Goal: Check status: Check status

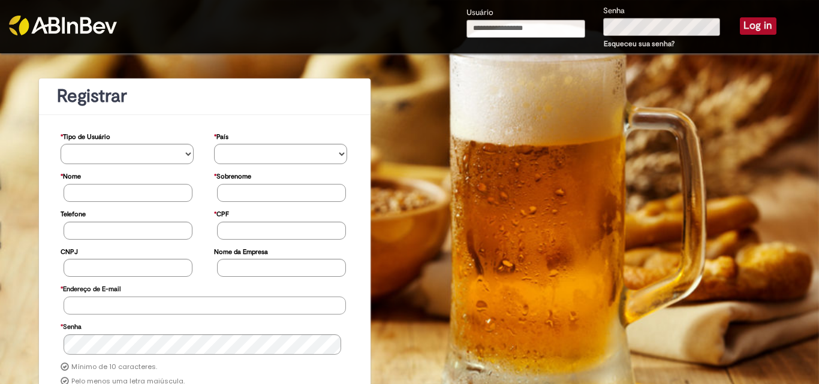
type input "**********"
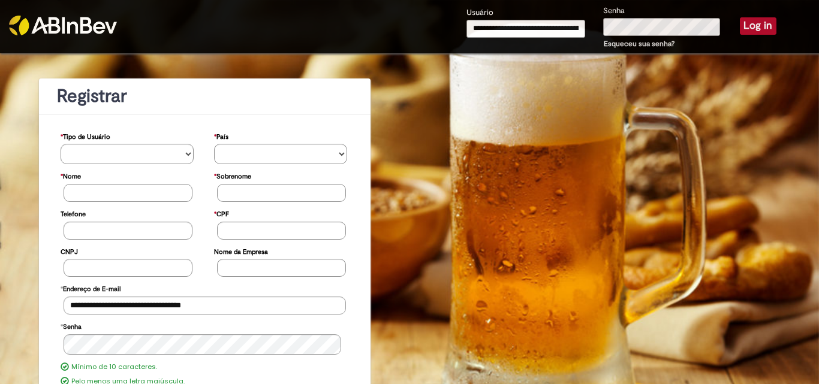
click at [749, 28] on button "Log in" at bounding box center [758, 25] width 37 height 17
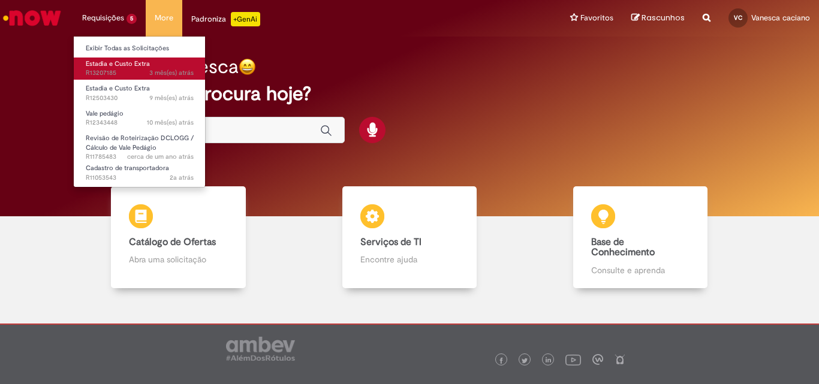
click at [115, 61] on span "Estadia e Custo Extra" at bounding box center [118, 63] width 64 height 9
click at [114, 61] on span "Estadia e Custo Extra" at bounding box center [118, 63] width 64 height 9
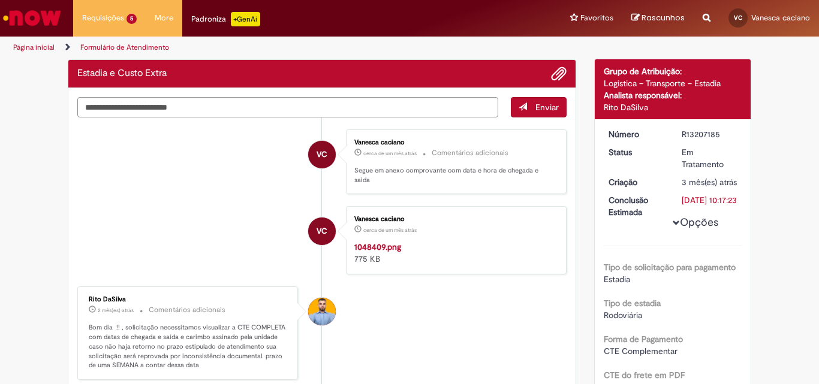
scroll to position [69, 0]
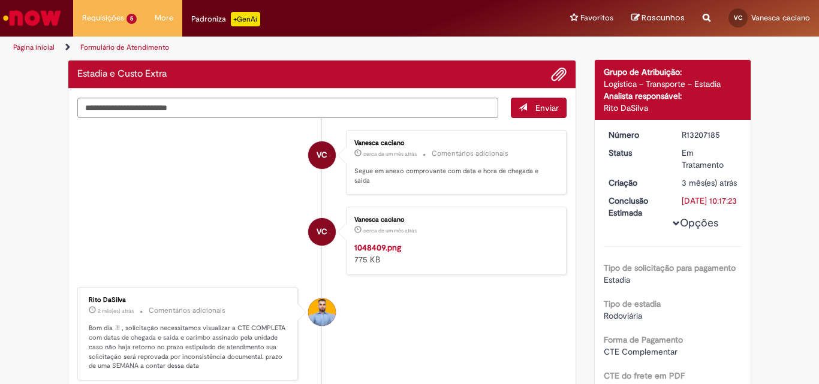
click at [478, 242] on img "Histórico de tíquete" at bounding box center [454, 242] width 200 height 0
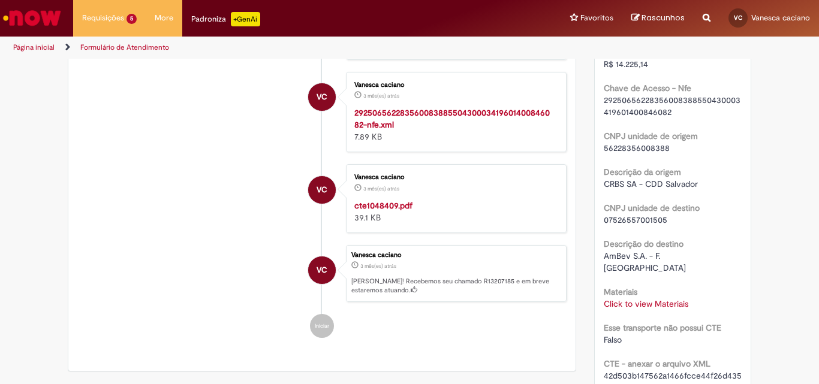
scroll to position [189, 0]
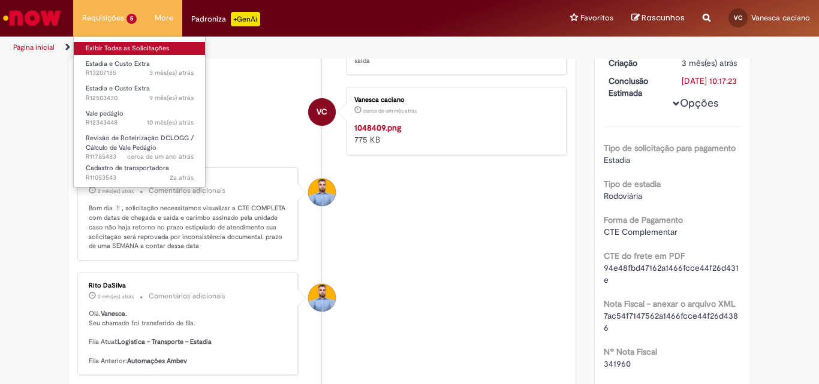
click at [128, 51] on link "Exibir Todas as Solicitações" at bounding box center [140, 48] width 132 height 13
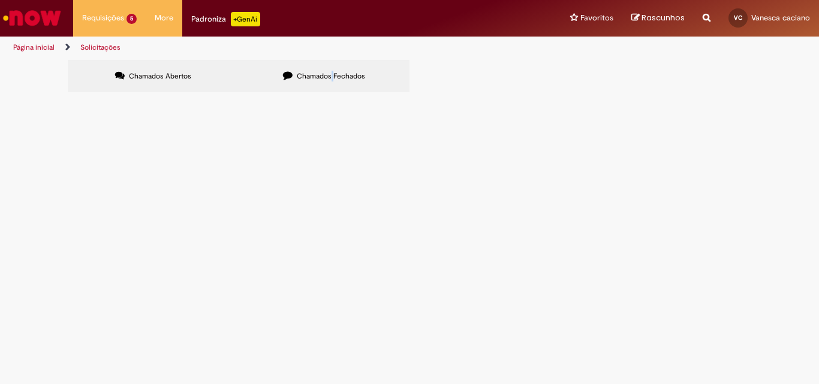
click at [333, 70] on label "Chamados Fechados" at bounding box center [324, 76] width 171 height 32
click at [336, 75] on span "Chamados Fechados" at bounding box center [331, 76] width 68 height 10
click at [0, 0] on span "Estadia e Custo Extra" at bounding box center [0, 0] width 0 height 0
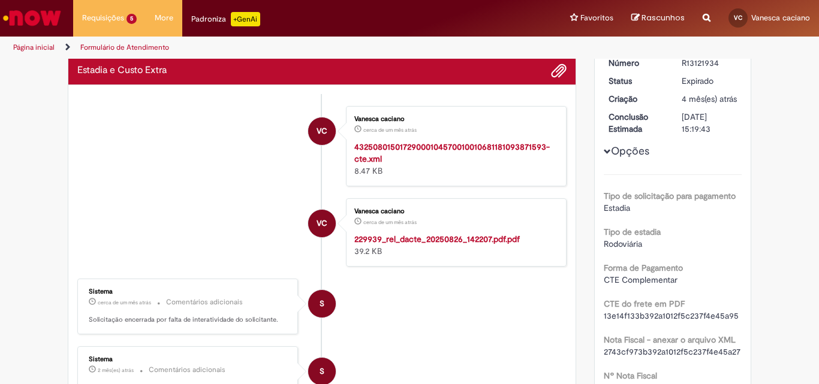
scroll to position [60, 0]
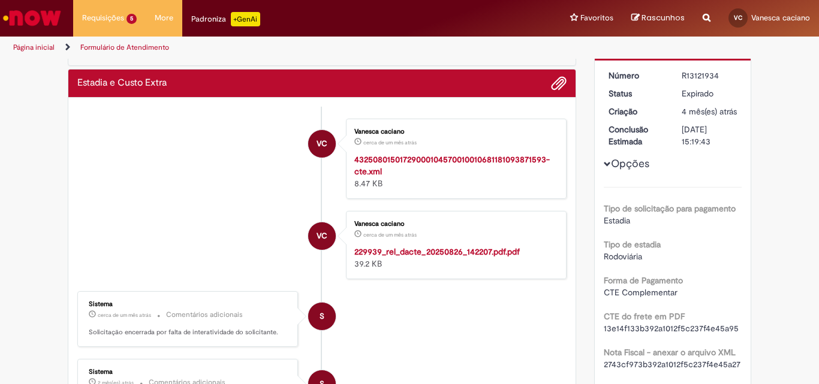
click at [453, 251] on strong "229939_rel_dacte_20250826_142207.pdf.pdf" at bounding box center [436, 251] width 165 height 11
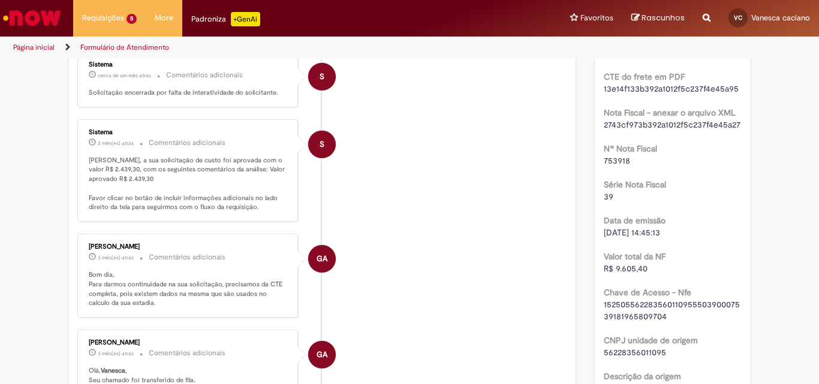
scroll to position [0, 0]
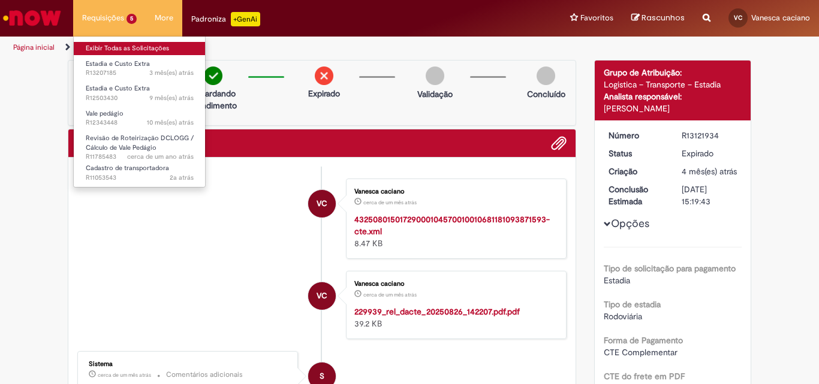
click at [112, 47] on link "Exibir Todas as Solicitações" at bounding box center [140, 48] width 132 height 13
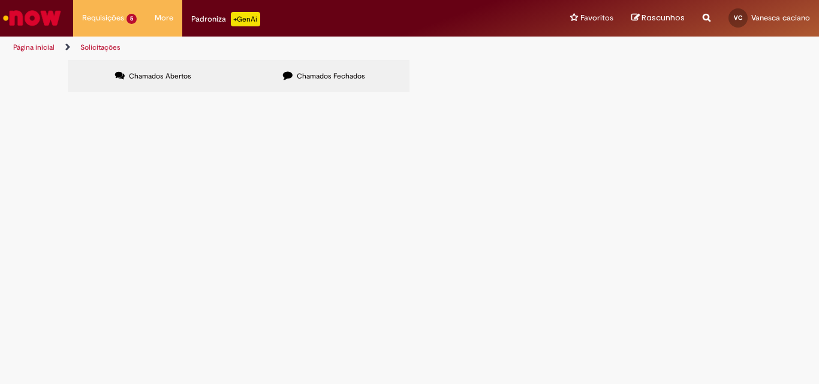
click at [348, 77] on span "Chamados Fechados" at bounding box center [331, 76] width 68 height 10
click at [0, 0] on span "Estadia e Custo Extra" at bounding box center [0, 0] width 0 height 0
click at [0, 0] on span "R13119835" at bounding box center [0, 0] width 0 height 0
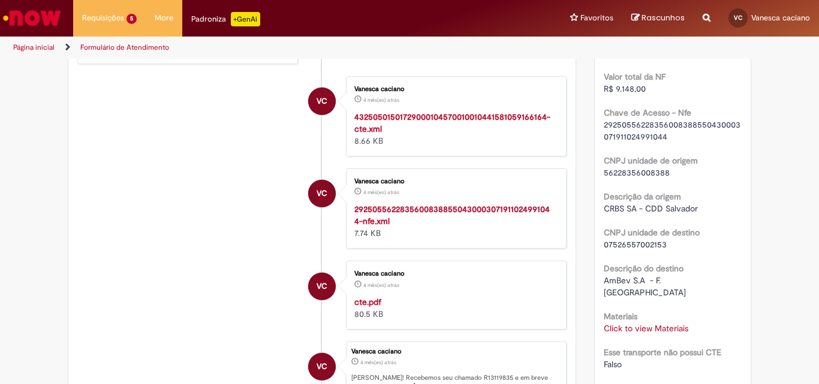
scroll to position [180, 0]
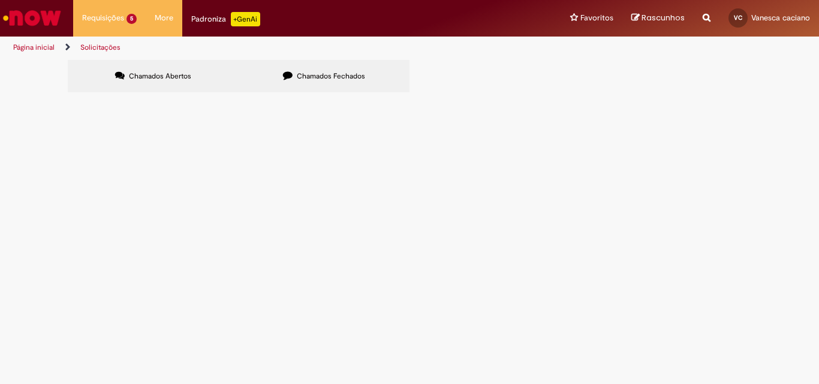
click at [322, 73] on span "Chamados Fechados" at bounding box center [331, 76] width 68 height 10
click at [0, 0] on span "R13097415" at bounding box center [0, 0] width 0 height 0
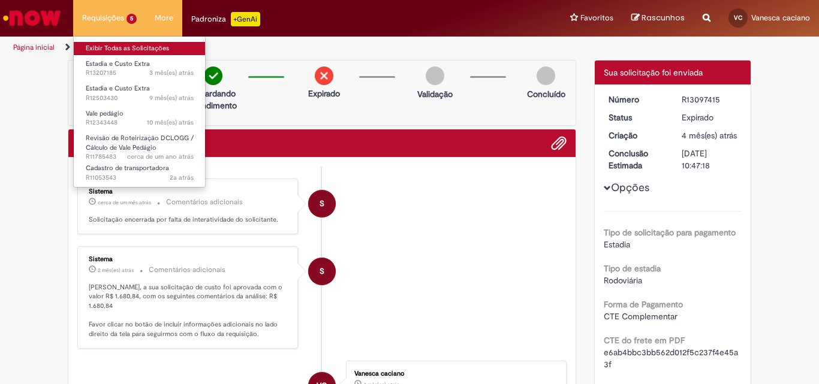
click at [116, 46] on link "Exibir Todas as Solicitações" at bounding box center [140, 48] width 132 height 13
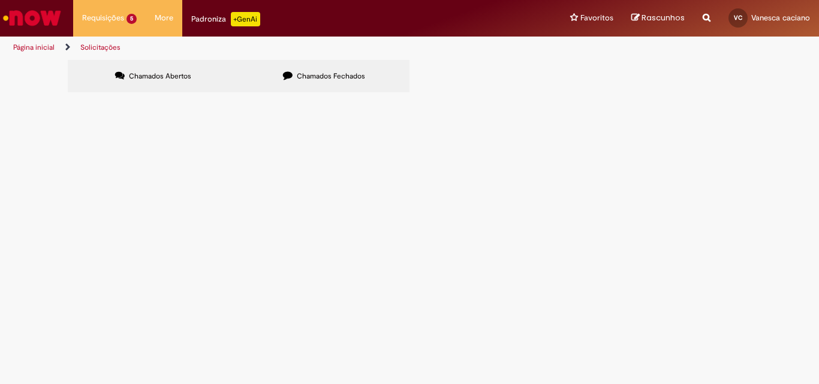
click at [350, 70] on label "Chamados Fechados" at bounding box center [324, 76] width 171 height 32
click at [0, 0] on span "Estadia e Custo Extra" at bounding box center [0, 0] width 0 height 0
click at [0, 0] on span "R13121934" at bounding box center [0, 0] width 0 height 0
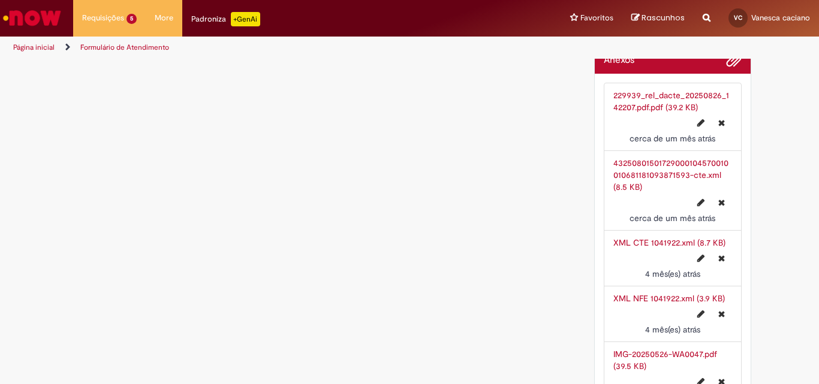
scroll to position [2258, 0]
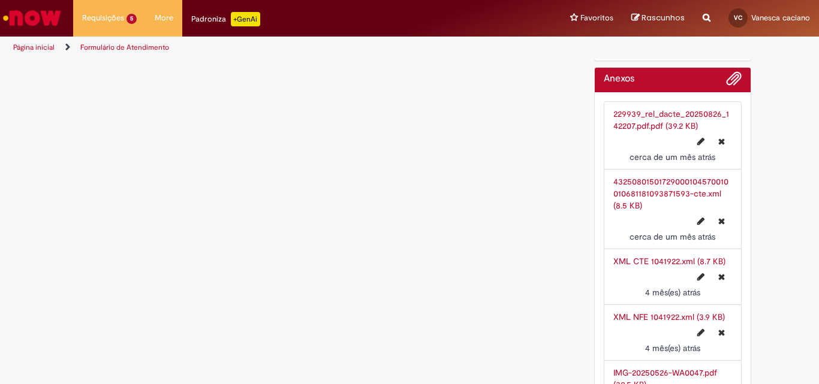
click at [643, 118] on link "229939_rel_dacte_20250826_142207.pdf.pdf (39.2 KB)" at bounding box center [671, 119] width 116 height 23
click at [631, 261] on link "XML CTE 1041922.xml (8.7 KB)" at bounding box center [669, 261] width 112 height 11
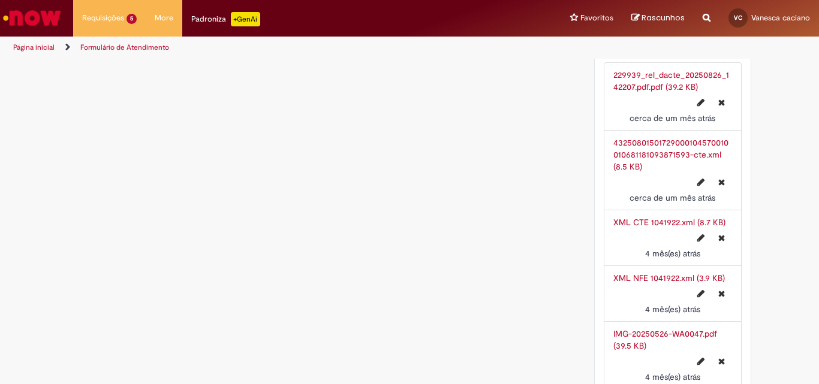
scroll to position [2318, 0]
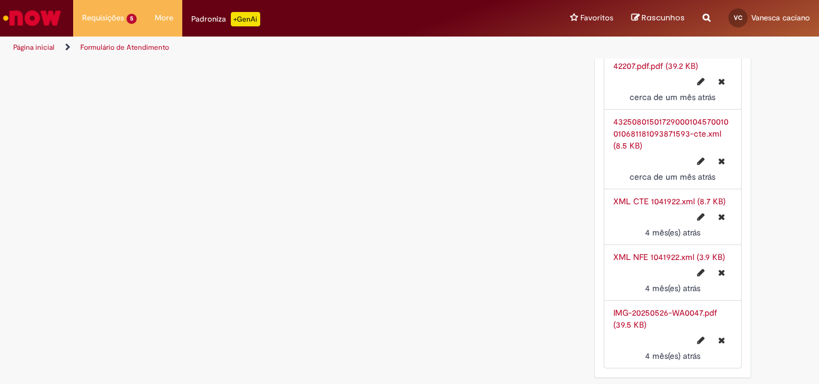
click at [628, 317] on link "IMG-20250526-WA0047.pdf (39.5 KB)" at bounding box center [665, 319] width 104 height 23
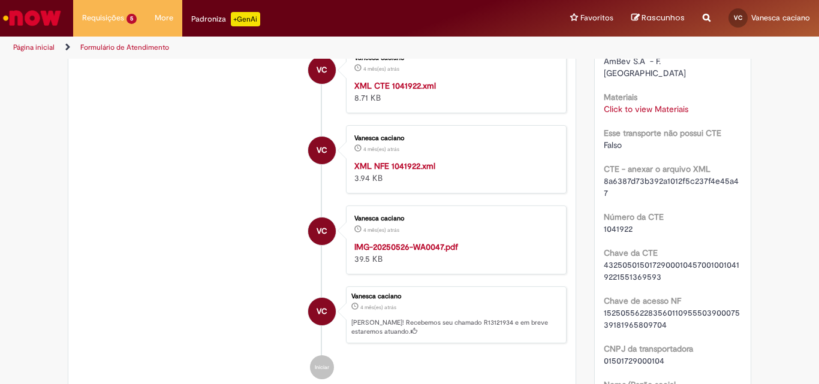
scroll to position [460, 0]
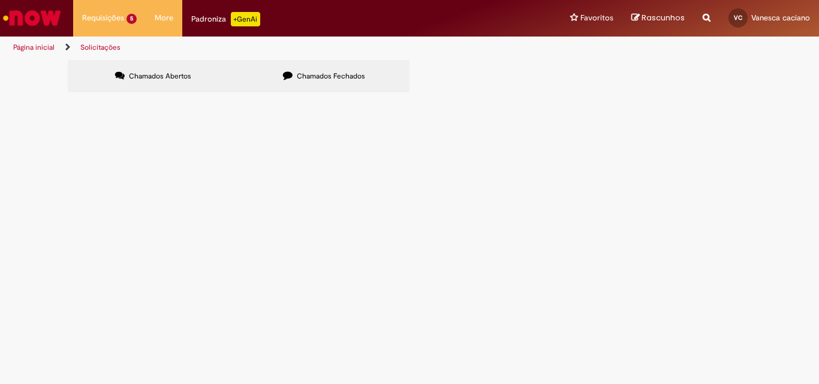
click at [311, 68] on label "Chamados Fechados" at bounding box center [324, 76] width 171 height 32
click at [0, 0] on span "Estadia e Custo Extra" at bounding box center [0, 0] width 0 height 0
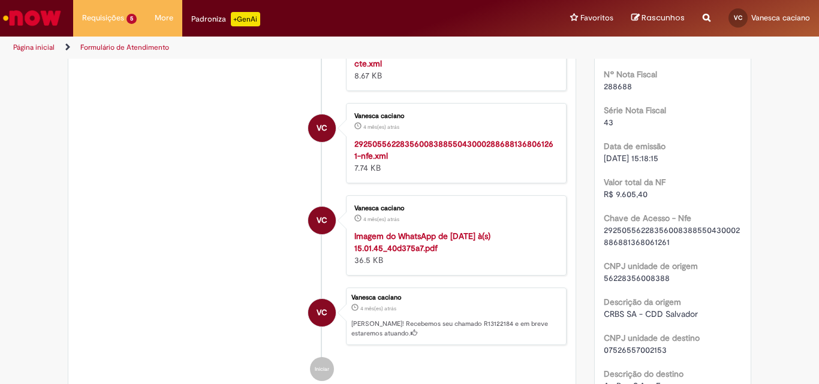
scroll to position [360, 0]
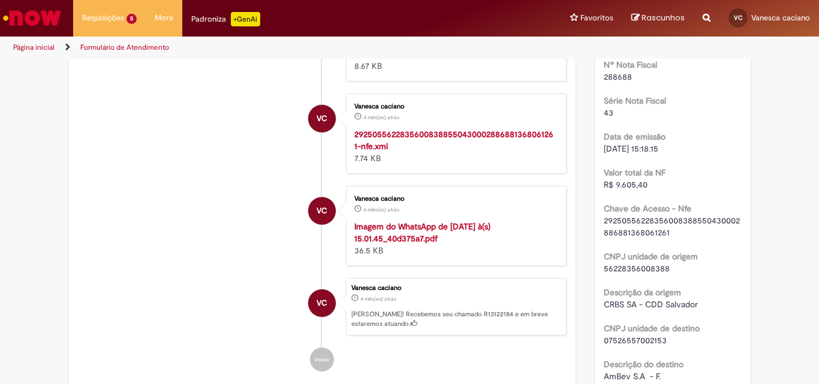
click at [409, 228] on strong "Imagem do WhatsApp de 2025-05-28 à(s) 15.01.45_40d375a7.pdf" at bounding box center [422, 232] width 136 height 23
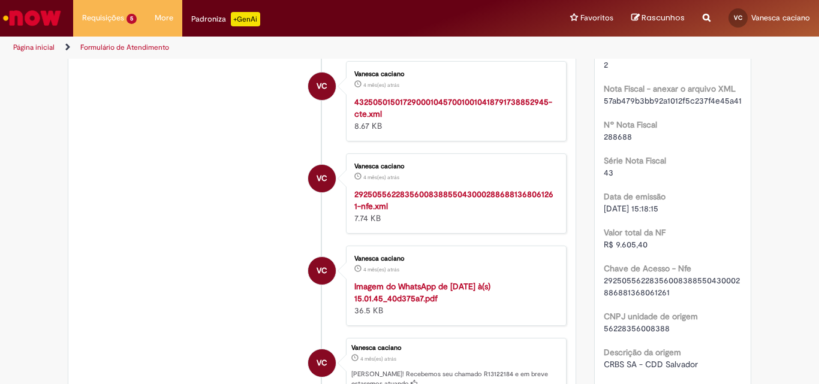
scroll to position [240, 0]
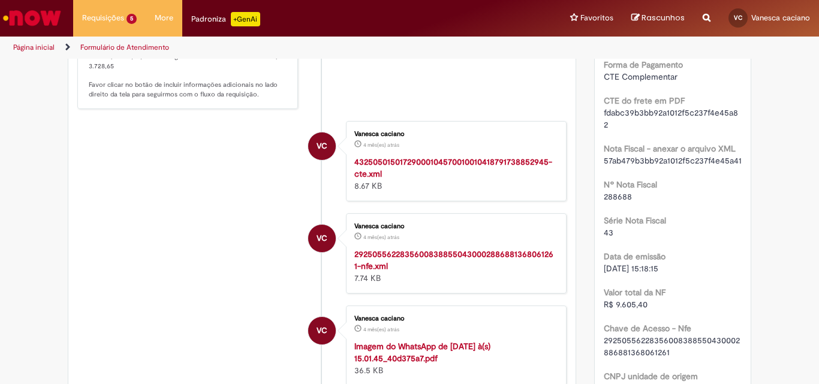
click at [397, 162] on strong "43250501501729000104570010010418791738852945-cte.xml" at bounding box center [453, 167] width 198 height 23
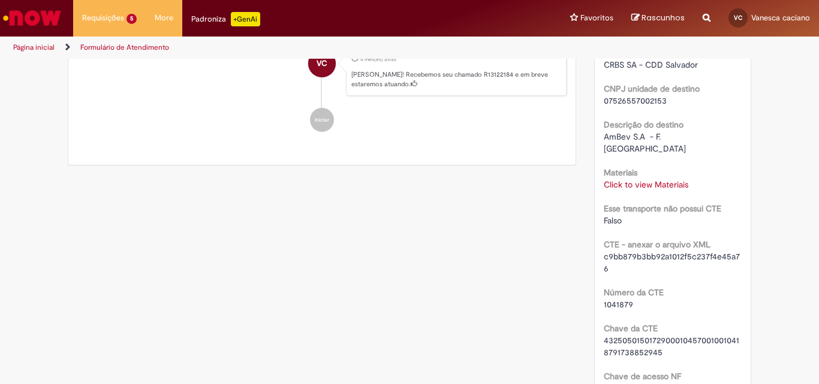
scroll to position [659, 0]
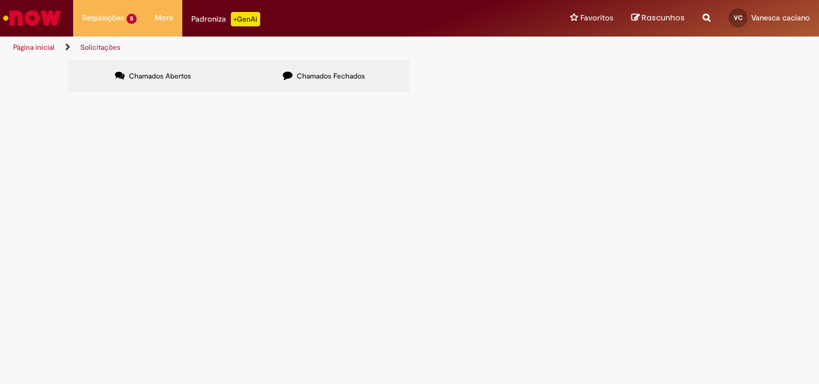
click at [334, 79] on span "Chamados Fechados" at bounding box center [331, 76] width 68 height 10
click at [0, 0] on span "Estadia e Custo Extra" at bounding box center [0, 0] width 0 height 0
click at [0, 0] on span "R13122065" at bounding box center [0, 0] width 0 height 0
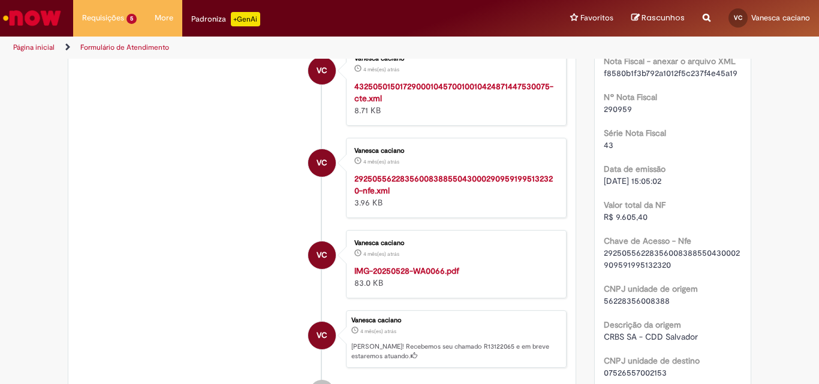
scroll to position [249, 0]
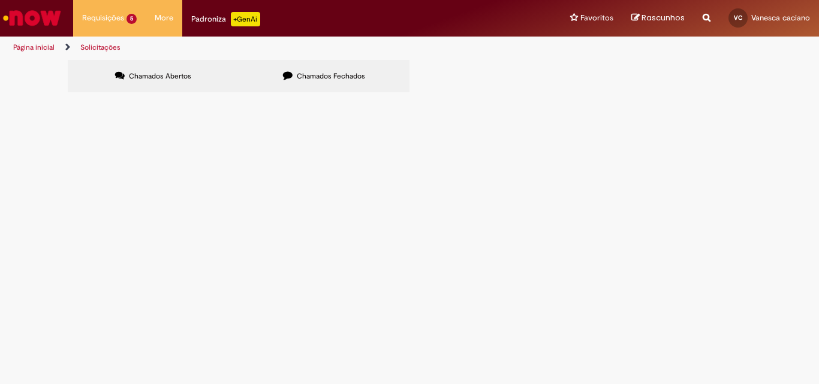
click at [315, 68] on label "Chamados Fechados" at bounding box center [324, 76] width 171 height 32
click at [0, 0] on span "Estadia e Custo Extra" at bounding box center [0, 0] width 0 height 0
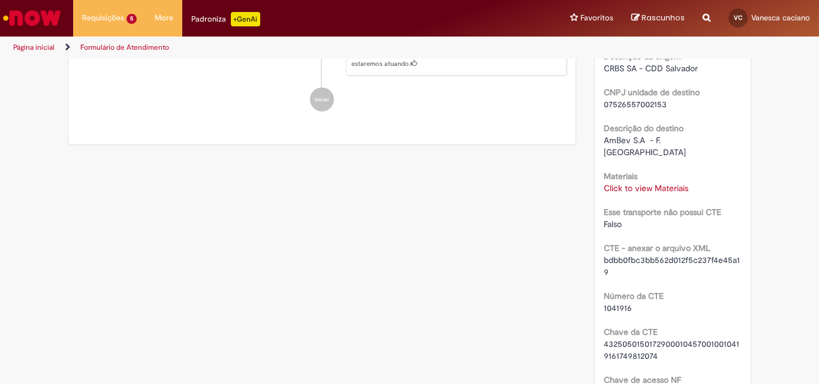
scroll to position [608, 0]
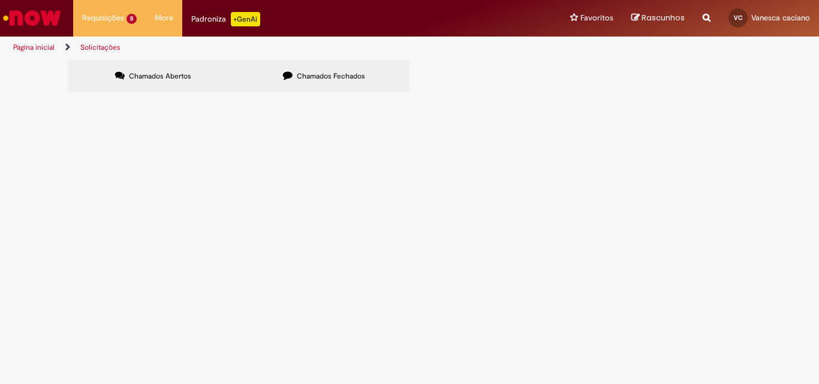
click at [309, 75] on span "Chamados Fechados" at bounding box center [331, 76] width 68 height 10
click at [0, 0] on span "Estadia e Custo Extra" at bounding box center [0, 0] width 0 height 0
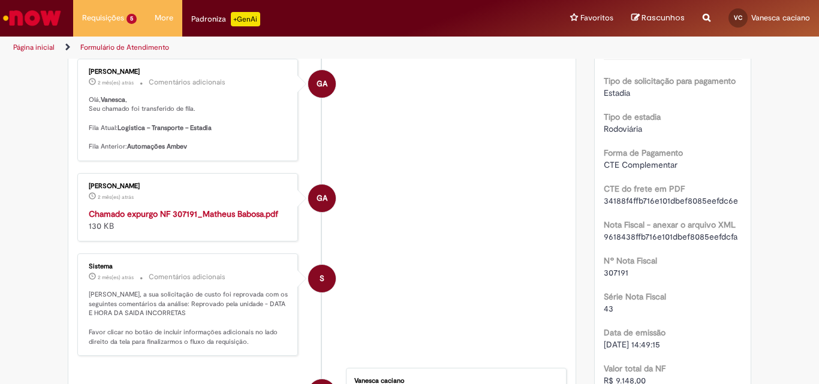
scroll to position [189, 0]
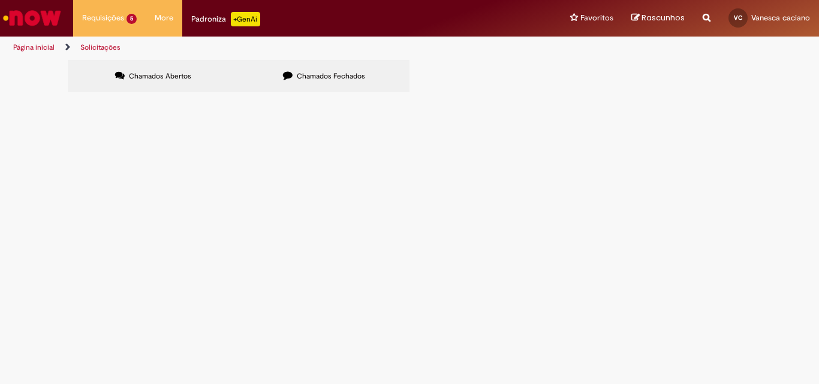
click at [307, 66] on label "Chamados Fechados" at bounding box center [324, 76] width 171 height 32
click at [0, 0] on span "Estadia e Custo Extra" at bounding box center [0, 0] width 0 height 0
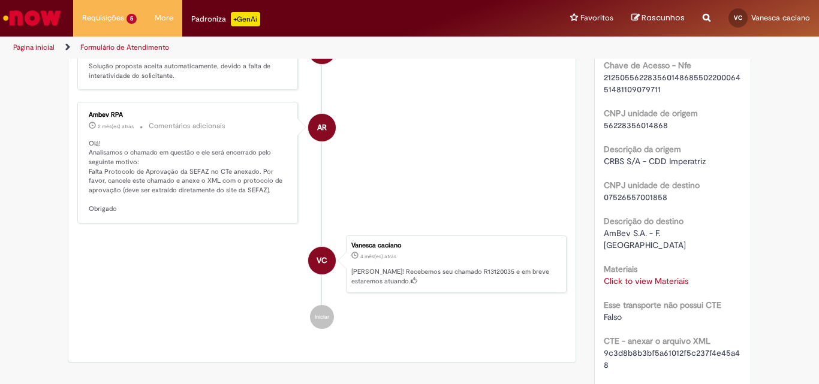
scroll to position [370, 0]
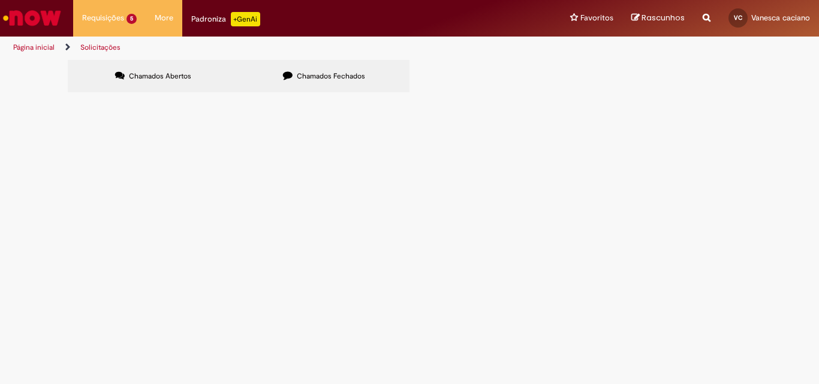
click at [328, 73] on span "Chamados Fechados" at bounding box center [331, 76] width 68 height 10
click at [0, 0] on link "2" at bounding box center [0, 0] width 0 height 0
click at [0, 0] on span "Estadia e Custo Extra" at bounding box center [0, 0] width 0 height 0
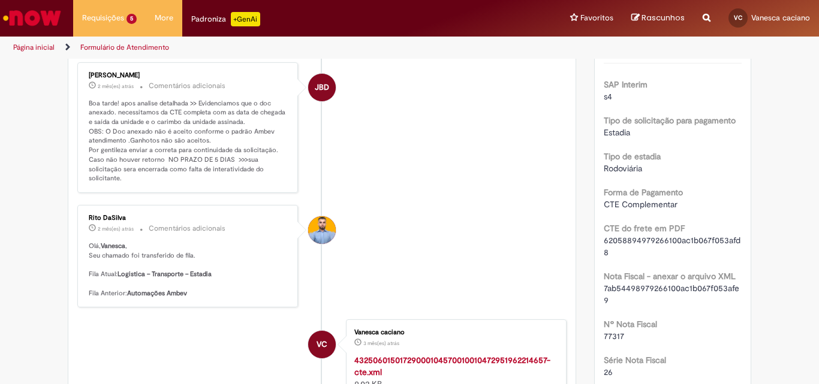
scroll to position [180, 0]
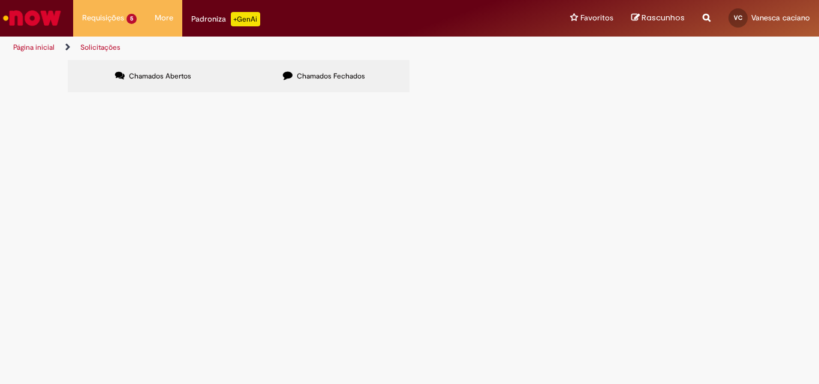
click at [299, 73] on span "Chamados Fechados" at bounding box center [331, 76] width 68 height 10
click at [0, 0] on link "2" at bounding box center [0, 0] width 0 height 0
click at [0, 0] on span "Estadia e Custo Extra" at bounding box center [0, 0] width 0 height 0
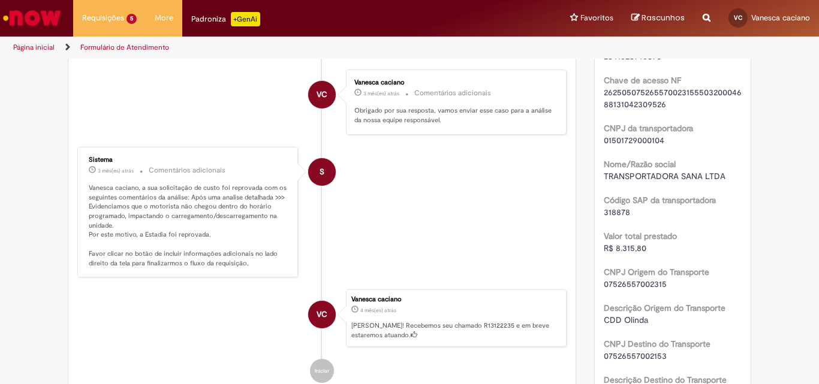
scroll to position [848, 0]
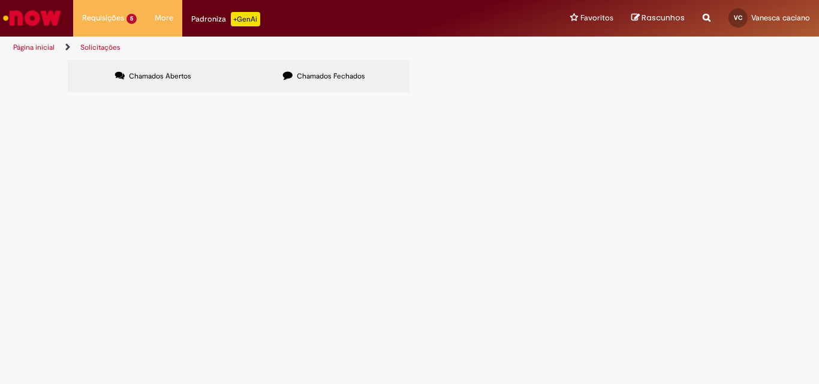
click at [337, 71] on span "Chamados Fechados" at bounding box center [331, 76] width 68 height 10
click at [0, 0] on link "2" at bounding box center [0, 0] width 0 height 0
click at [0, 0] on span "Estadia e Custo Extra" at bounding box center [0, 0] width 0 height 0
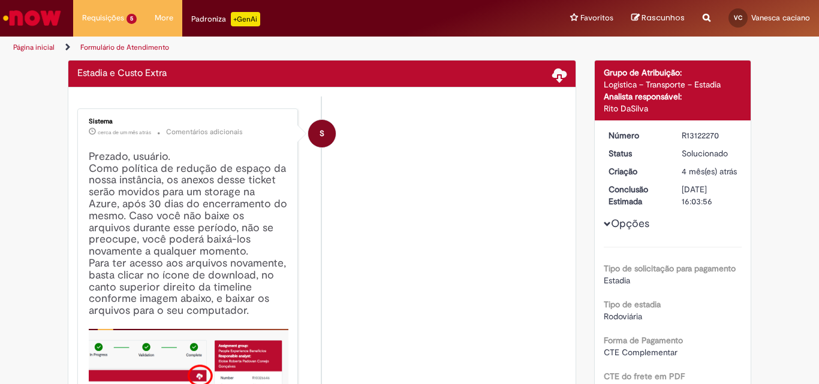
click at [97, 218] on h4 "Prezado, usuário. Como política de redução de espaço da nossa instância, os ane…" at bounding box center [189, 309] width 200 height 317
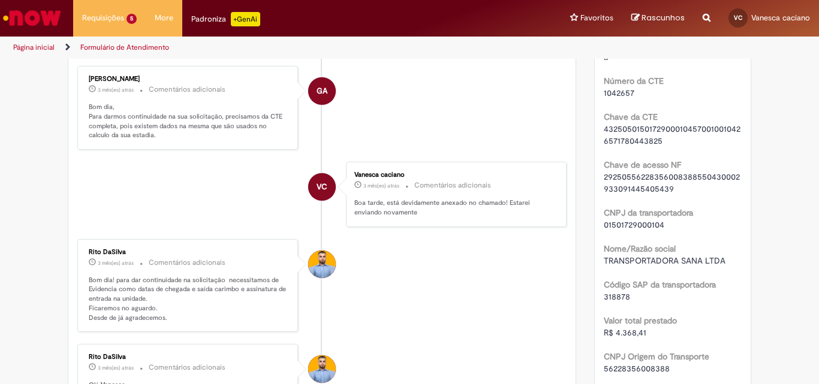
scroll to position [848, 0]
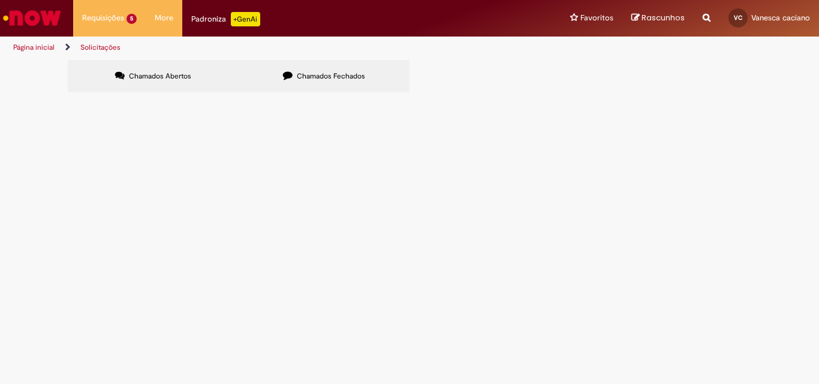
click at [308, 79] on span "Chamados Fechados" at bounding box center [331, 76] width 68 height 10
click at [0, 0] on link "2" at bounding box center [0, 0] width 0 height 0
click at [0, 0] on span "Estadia e Custo Extra" at bounding box center [0, 0] width 0 height 0
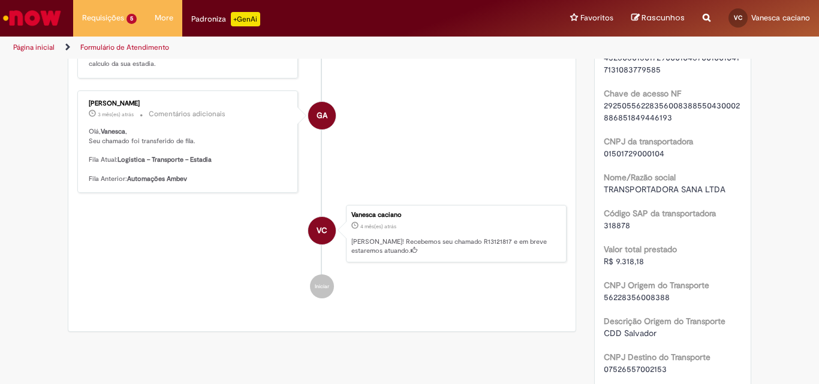
scroll to position [908, 0]
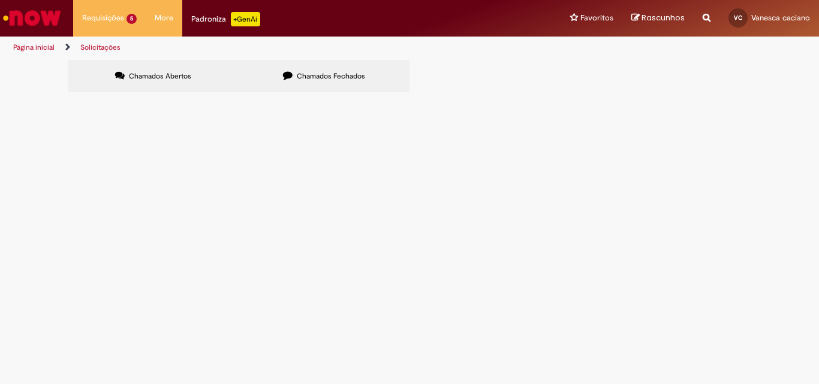
click at [320, 73] on span "Chamados Fechados" at bounding box center [331, 76] width 68 height 10
click at [0, 0] on link "2" at bounding box center [0, 0] width 0 height 0
click at [0, 0] on span "Estadia e Custo Extra" at bounding box center [0, 0] width 0 height 0
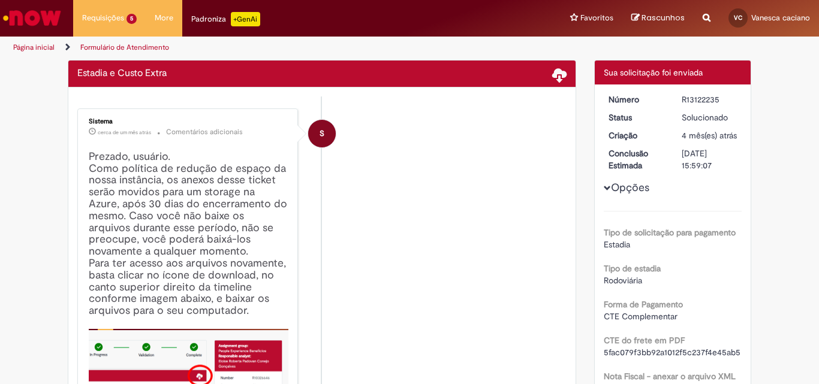
click at [198, 248] on h4 "Prezado, usuário. Como política de redução de espaço da nossa instância, os ane…" at bounding box center [189, 309] width 200 height 317
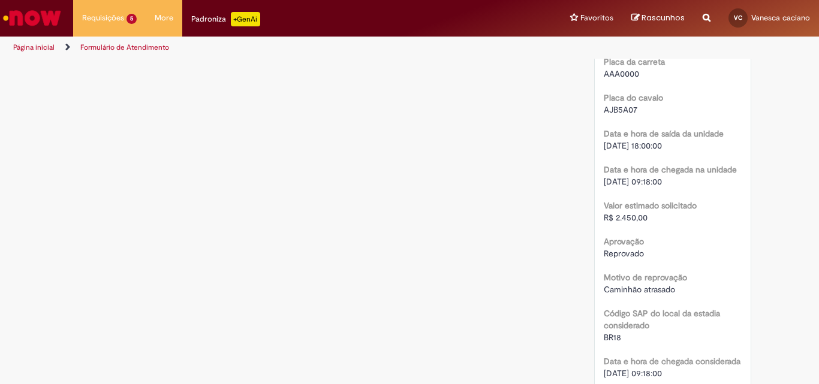
scroll to position [1328, 0]
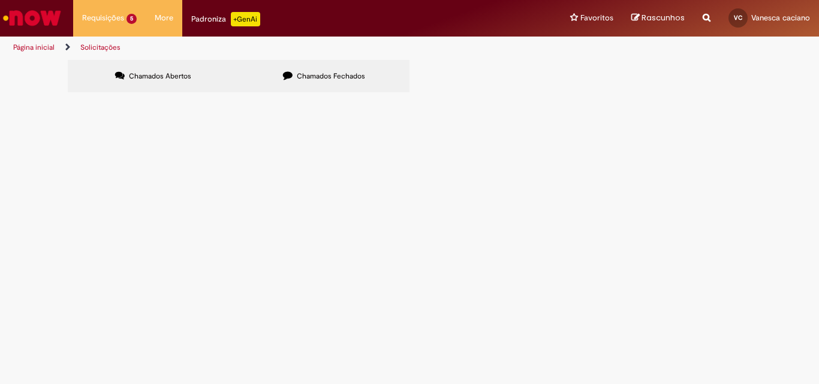
click at [357, 78] on span "Chamados Fechados" at bounding box center [331, 76] width 68 height 10
click at [0, 0] on link "3" at bounding box center [0, 0] width 0 height 0
click at [0, 0] on span "Estadia e Custo Extra" at bounding box center [0, 0] width 0 height 0
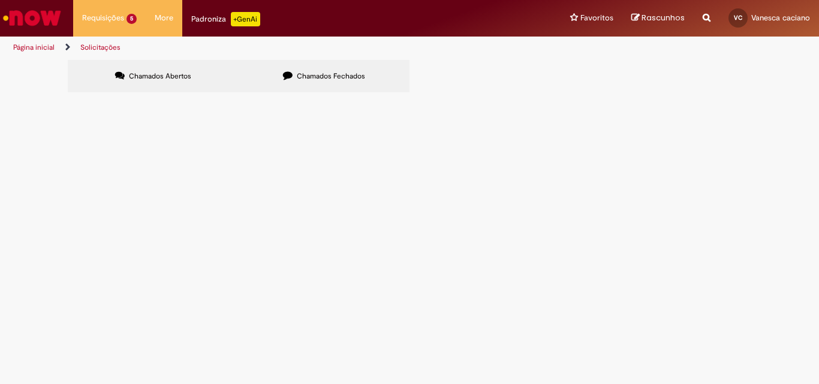
click at [0, 0] on span "Estadia e Custo Extra" at bounding box center [0, 0] width 0 height 0
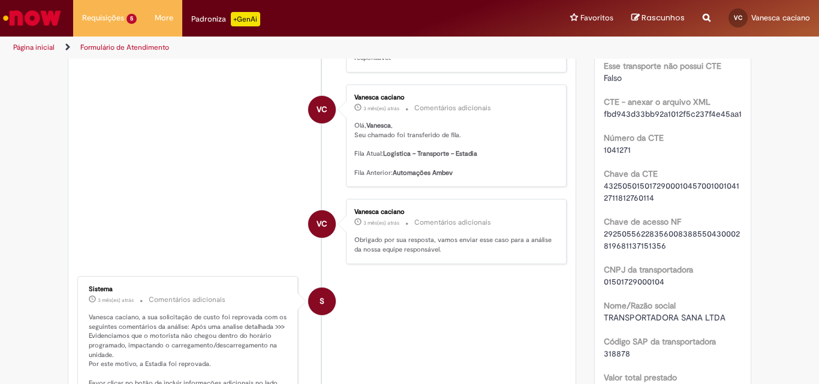
scroll to position [669, 0]
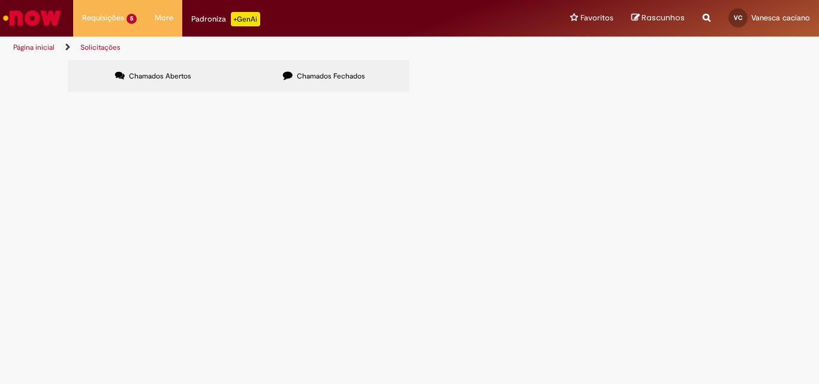
click at [329, 68] on label "Chamados Fechados" at bounding box center [324, 76] width 171 height 32
click at [0, 0] on link "3" at bounding box center [0, 0] width 0 height 0
click at [0, 0] on span "Estadia e Custo Extra" at bounding box center [0, 0] width 0 height 0
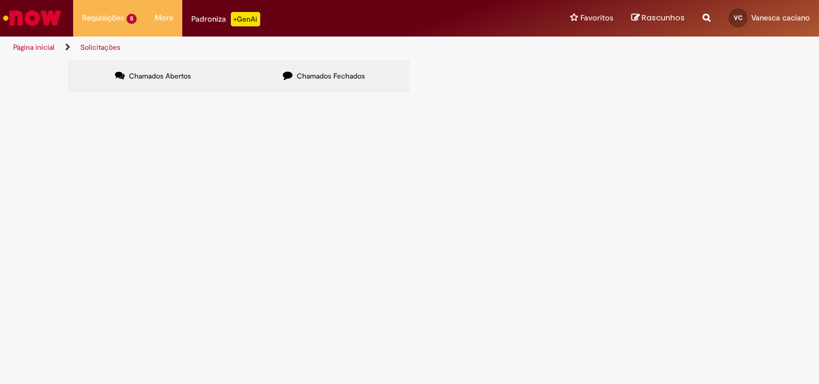
click at [0, 0] on tbody "R13122133 Estadia e Custo Extra Solucionado 15/07/2025 09:06:49 R13263616 Emiss…" at bounding box center [0, 0] width 0 height 0
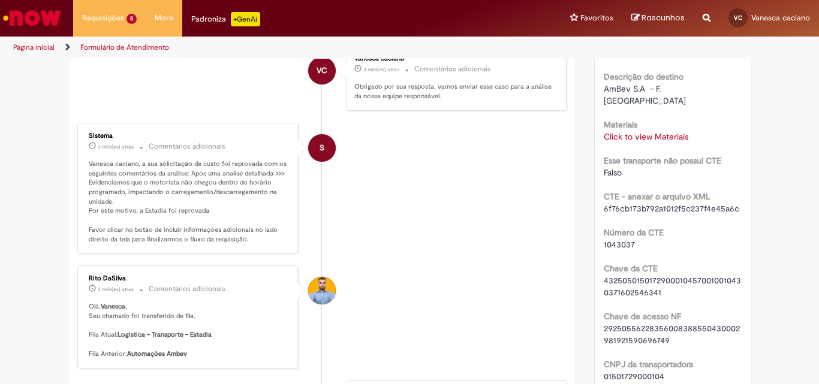
scroll to position [668, 0]
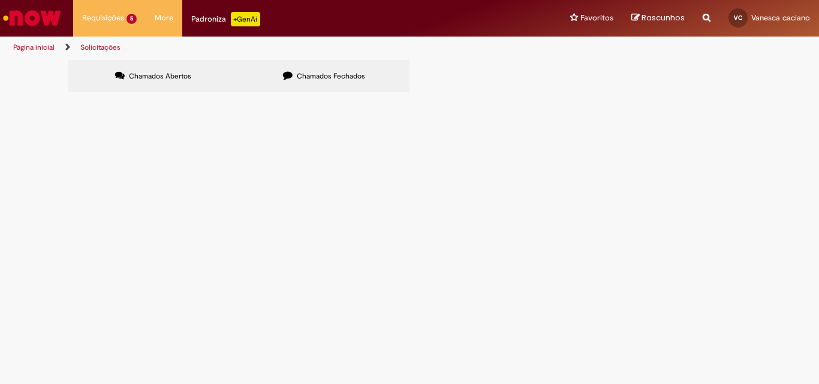
click at [305, 78] on span "Chamados Fechados" at bounding box center [331, 76] width 68 height 10
click at [0, 0] on link "3" at bounding box center [0, 0] width 0 height 0
click at [0, 0] on span "Estadia e Custo Extra" at bounding box center [0, 0] width 0 height 0
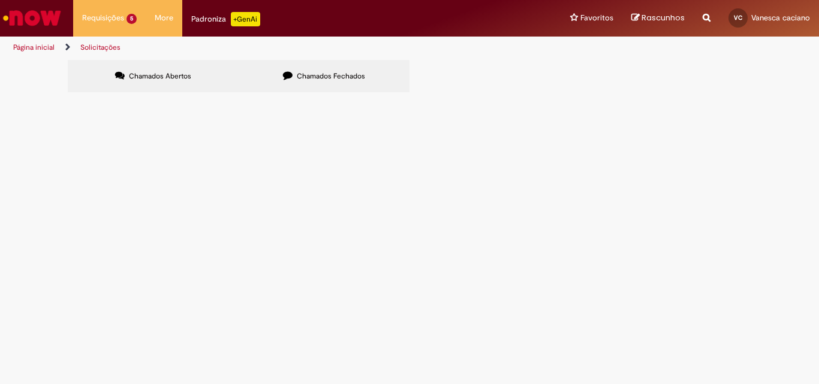
click at [0, 0] on td "Emissão de NF de Ativos do ASVD" at bounding box center [0, 0] width 0 height 0
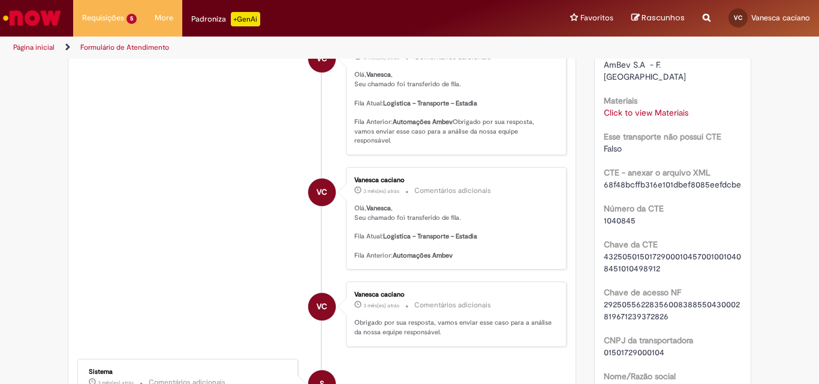
scroll to position [728, 0]
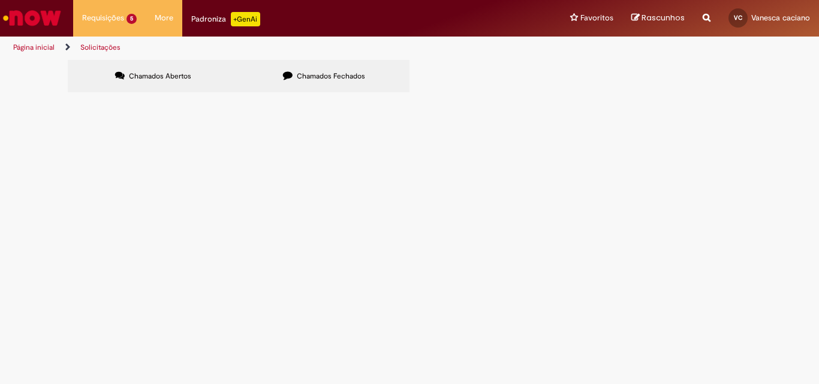
click at [316, 78] on span "Chamados Fechados" at bounding box center [331, 76] width 68 height 10
click at [0, 0] on link "4" at bounding box center [0, 0] width 0 height 0
click at [0, 0] on link "5" at bounding box center [0, 0] width 0 height 0
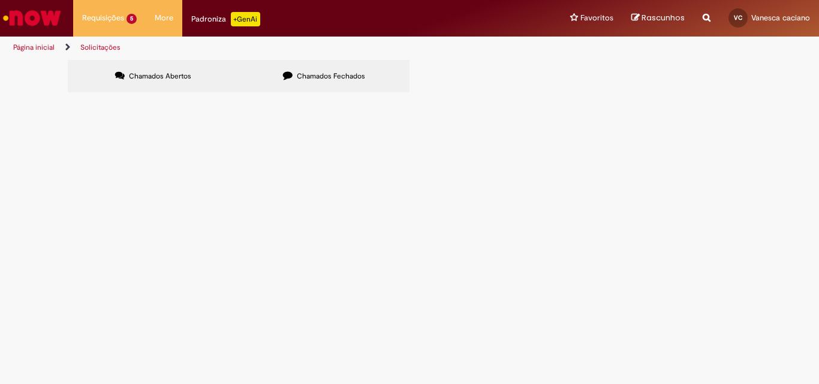
scroll to position [489, 0]
click at [0, 0] on link "6" at bounding box center [0, 0] width 0 height 0
click at [0, 0] on link "7" at bounding box center [0, 0] width 0 height 0
